Goal: Contribute content: Add original content to the website for others to see

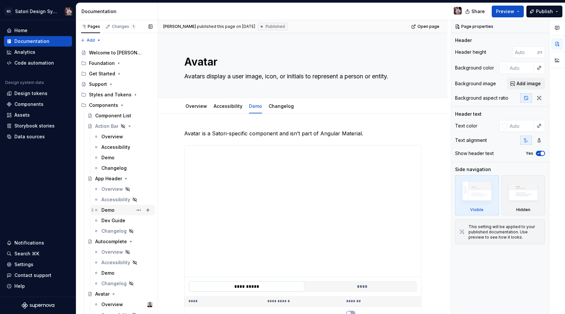
scroll to position [66, 0]
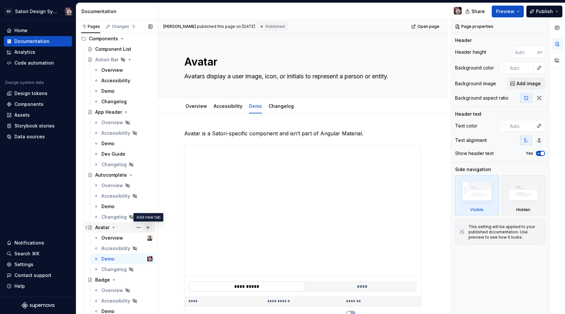
click at [146, 227] on button "Page tree" at bounding box center [147, 227] width 9 height 9
type textarea "*"
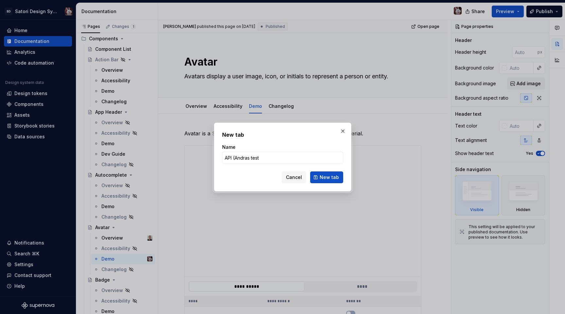
type input "API (Andras test)"
click at [339, 179] on span "New tab" at bounding box center [329, 177] width 19 height 7
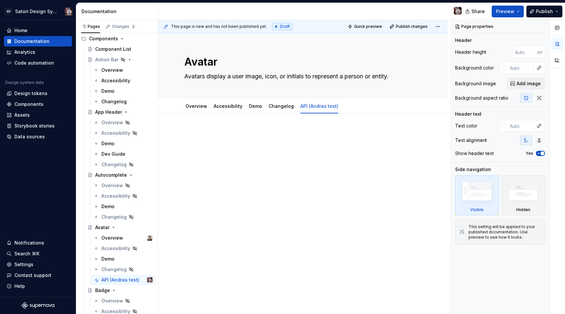
click at [329, 139] on div at bounding box center [302, 141] width 237 height 25
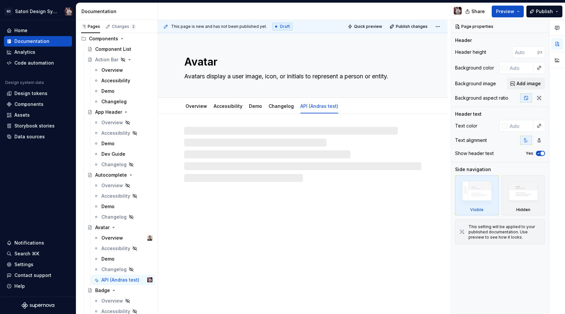
click at [248, 135] on div at bounding box center [302, 154] width 237 height 55
click at [211, 134] on div at bounding box center [302, 154] width 237 height 55
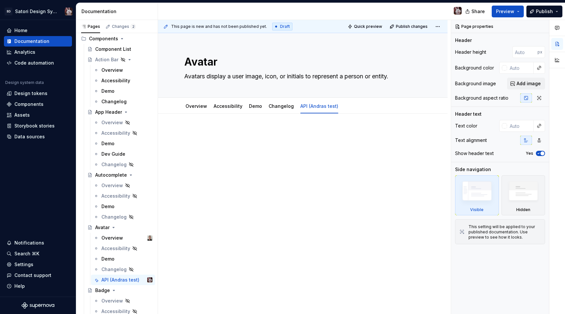
click at [256, 125] on div at bounding box center [303, 185] width 290 height 142
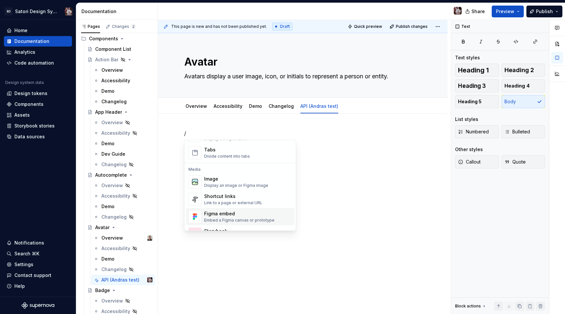
scroll to position [273, 0]
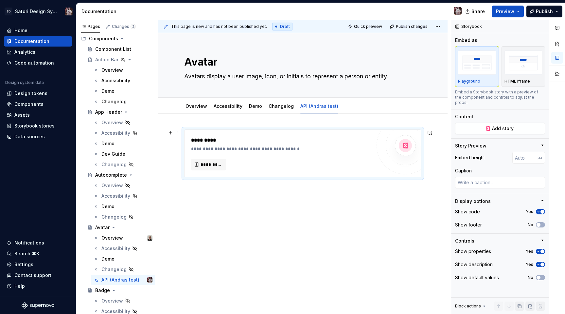
click at [242, 146] on div "**********" at bounding box center [283, 148] width 184 height 7
click at [211, 163] on span "*********" at bounding box center [211, 164] width 21 height 7
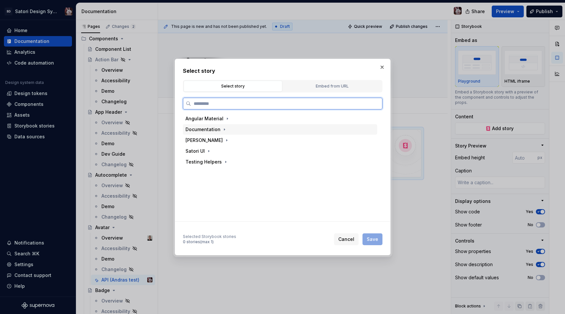
click at [219, 134] on div "Documentation" at bounding box center [280, 129] width 194 height 10
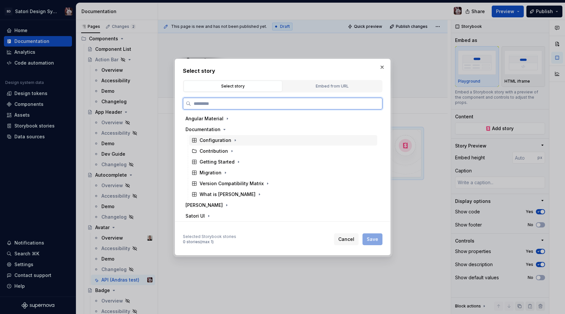
click at [217, 141] on div "Configuration" at bounding box center [216, 140] width 32 height 7
click at [203, 127] on div "Documentation" at bounding box center [203, 129] width 35 height 7
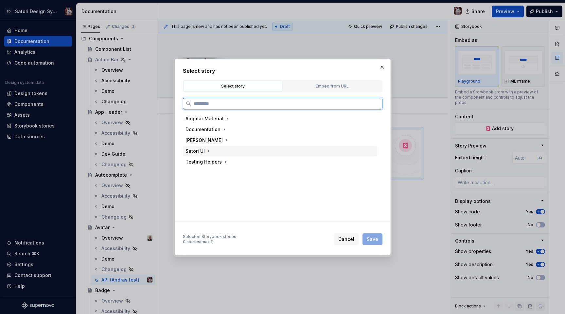
click at [203, 151] on div "Satori UI" at bounding box center [195, 151] width 19 height 7
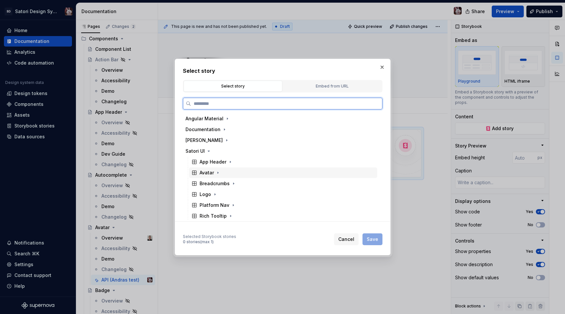
click at [201, 174] on div "Avatar" at bounding box center [207, 172] width 14 height 7
click at [213, 186] on div "API" at bounding box center [209, 183] width 7 height 7
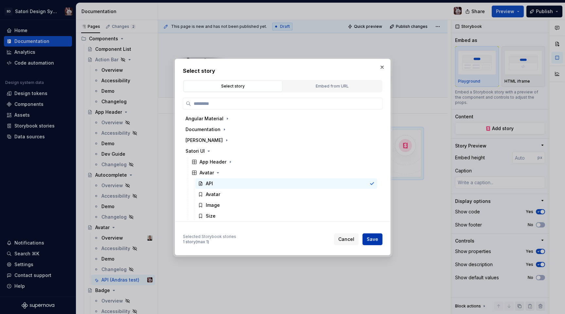
click at [381, 243] on button "Save" at bounding box center [373, 239] width 20 height 12
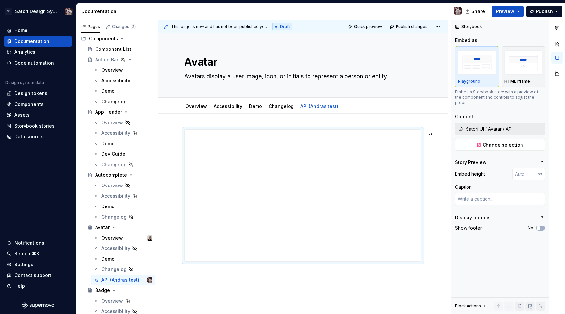
click at [336, 285] on div at bounding box center [303, 238] width 290 height 249
click at [518, 74] on div "button" at bounding box center [524, 62] width 38 height 27
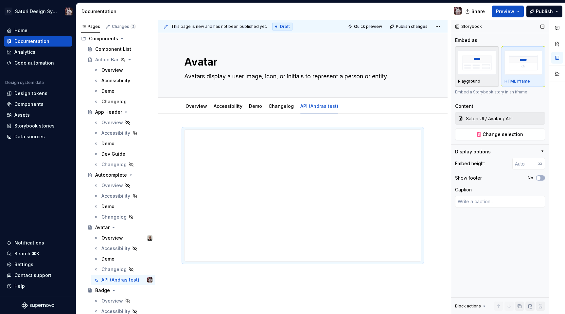
click at [467, 69] on img "button" at bounding box center [477, 62] width 38 height 24
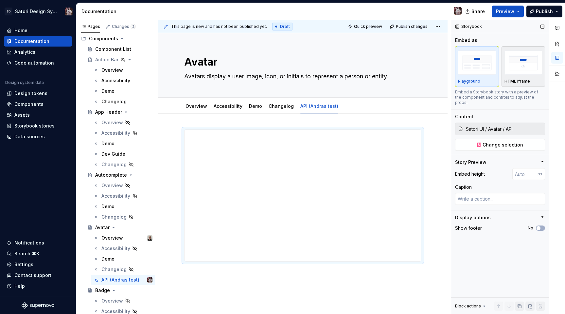
click at [532, 66] on img "button" at bounding box center [524, 62] width 38 height 24
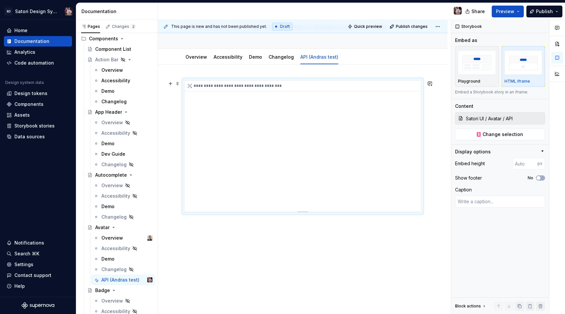
scroll to position [0, 0]
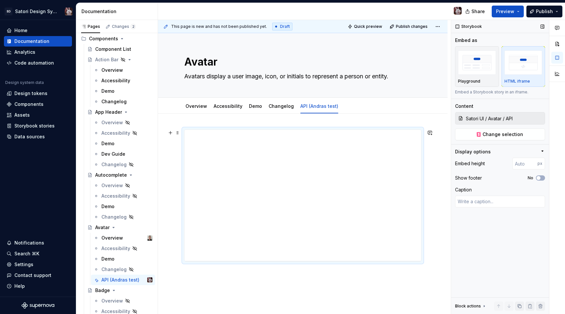
type textarea "*"
click at [523, 163] on input "number" at bounding box center [525, 163] width 25 height 12
click at [533, 162] on input "1" at bounding box center [525, 163] width 25 height 12
click at [533, 162] on input "2" at bounding box center [525, 163] width 25 height 12
click at [533, 162] on input "3" at bounding box center [525, 163] width 25 height 12
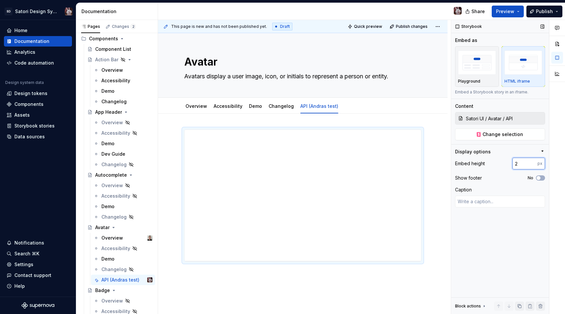
click at [534, 165] on input "2" at bounding box center [525, 163] width 25 height 12
click at [534, 165] on input "1" at bounding box center [525, 163] width 25 height 12
type input "0"
click at [534, 165] on input "0" at bounding box center [525, 163] width 25 height 12
type textarea "*"
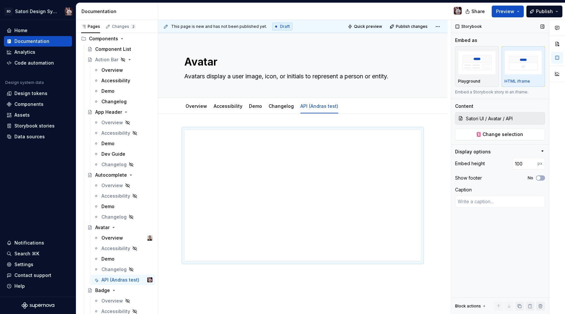
click at [471, 247] on div "Storybook Embed as Playground HTML iframe Embed a Storybook story in an iframe.…" at bounding box center [500, 167] width 98 height 294
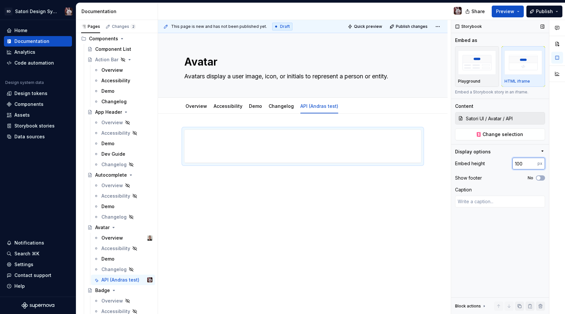
click at [523, 164] on input "100" at bounding box center [525, 163] width 25 height 12
drag, startPoint x: 523, startPoint y: 164, endPoint x: 506, endPoint y: 162, distance: 16.8
click at [506, 162] on div "Embed height 100 px" at bounding box center [500, 163] width 90 height 12
type input "100000"
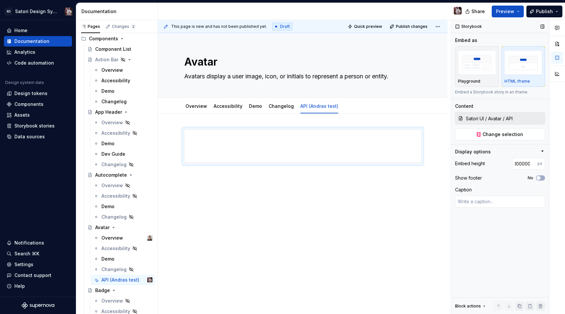
type textarea "*"
type input "2000"
click at [518, 231] on div "Storybook Embed as Playground HTML iframe Embed a Storybook story in an iframe.…" at bounding box center [500, 167] width 98 height 294
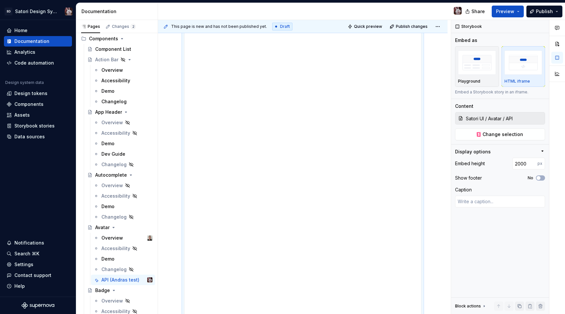
scroll to position [0, 0]
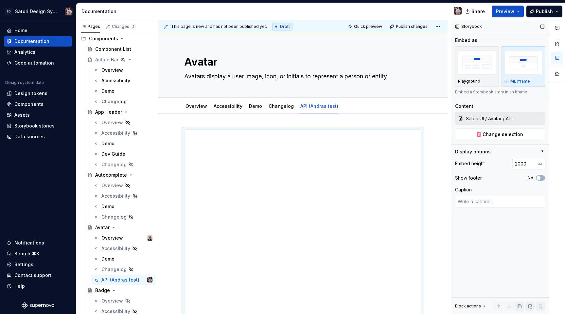
click at [475, 304] on div "Block actions" at bounding box center [468, 305] width 26 height 5
click at [480, 236] on div "Block actions" at bounding box center [468, 237] width 26 height 5
click at [539, 177] on span "button" at bounding box center [539, 178] width 4 height 4
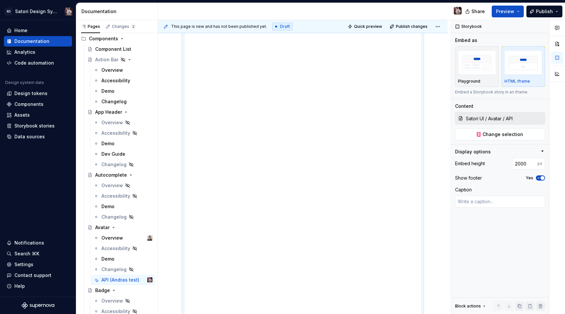
scroll to position [573, 0]
click at [540, 176] on icon "button" at bounding box center [538, 178] width 5 height 4
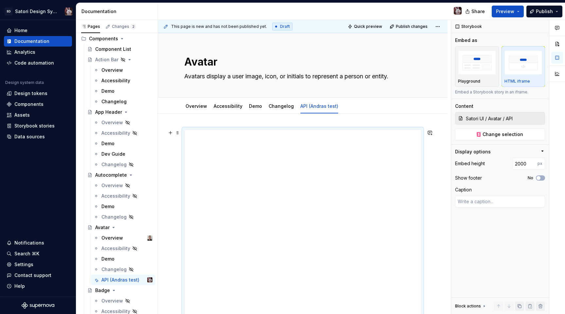
click at [520, 11] on button "Preview" at bounding box center [508, 12] width 32 height 12
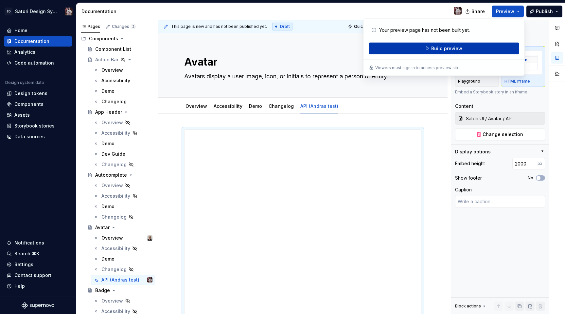
click at [446, 49] on span "Build preview" at bounding box center [446, 48] width 31 height 7
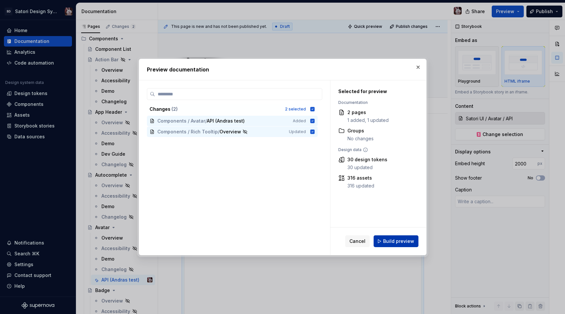
click at [399, 241] on span "Build preview" at bounding box center [398, 241] width 31 height 7
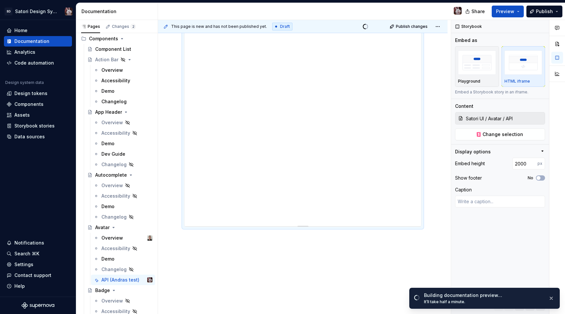
scroll to position [573, 0]
type textarea "*"
click at [527, 163] on input "2000" at bounding box center [525, 163] width 25 height 12
click at [536, 163] on input "2000" at bounding box center [525, 163] width 25 height 12
click at [534, 163] on input "2001" at bounding box center [525, 163] width 25 height 12
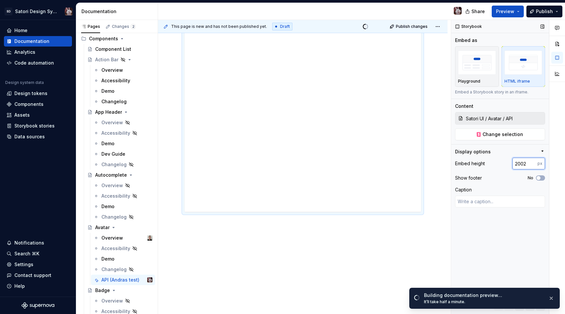
click at [534, 163] on input "2002" at bounding box center [525, 163] width 25 height 12
click at [530, 165] on input "2002" at bounding box center [525, 163] width 25 height 12
click at [532, 165] on input "2001" at bounding box center [525, 163] width 25 height 12
type input "2000"
click at [532, 165] on input "2000" at bounding box center [525, 163] width 25 height 12
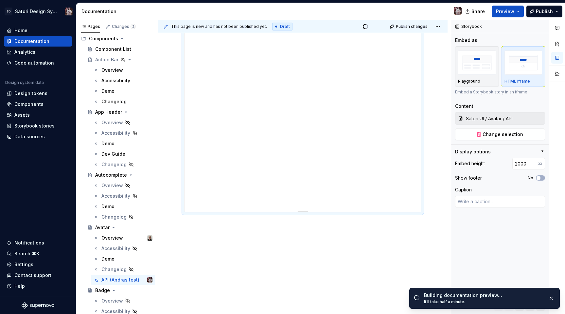
click at [305, 211] on div at bounding box center [303, 210] width 46 height 1
type textarea "*"
type input "2000"
drag, startPoint x: 305, startPoint y: 211, endPoint x: 303, endPoint y: 254, distance: 43.3
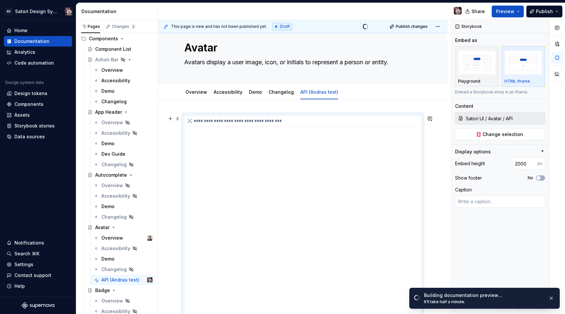
scroll to position [0, 0]
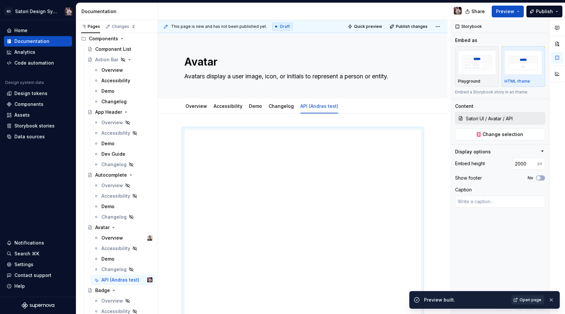
click at [527, 300] on span "Open page" at bounding box center [531, 299] width 22 height 5
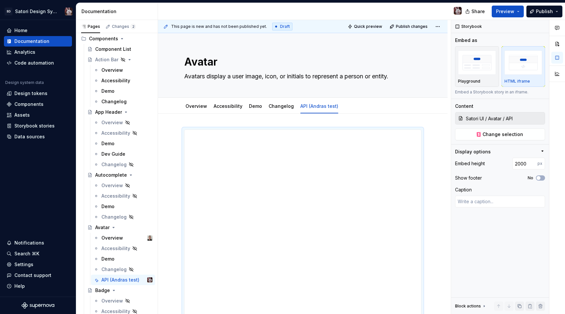
type textarea "*"
